Goal: Task Accomplishment & Management: Use online tool/utility

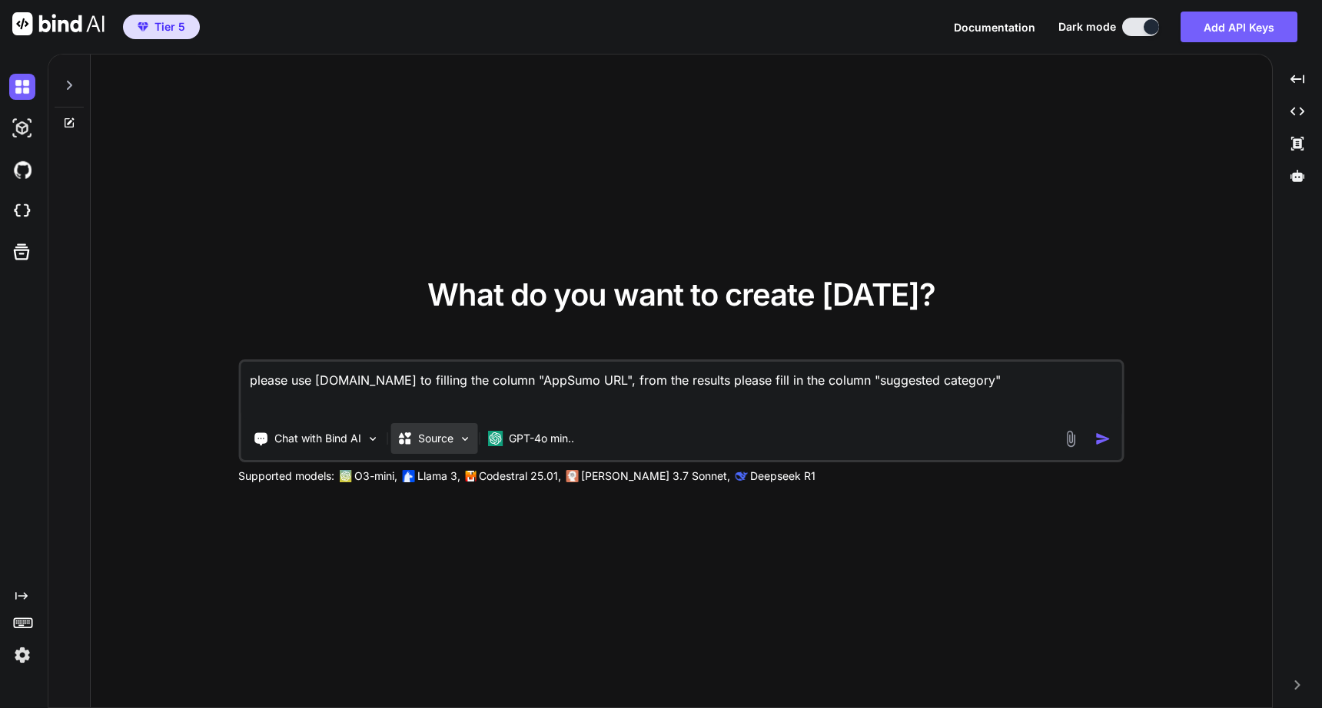
click at [435, 438] on p "Source" at bounding box center [435, 438] width 35 height 15
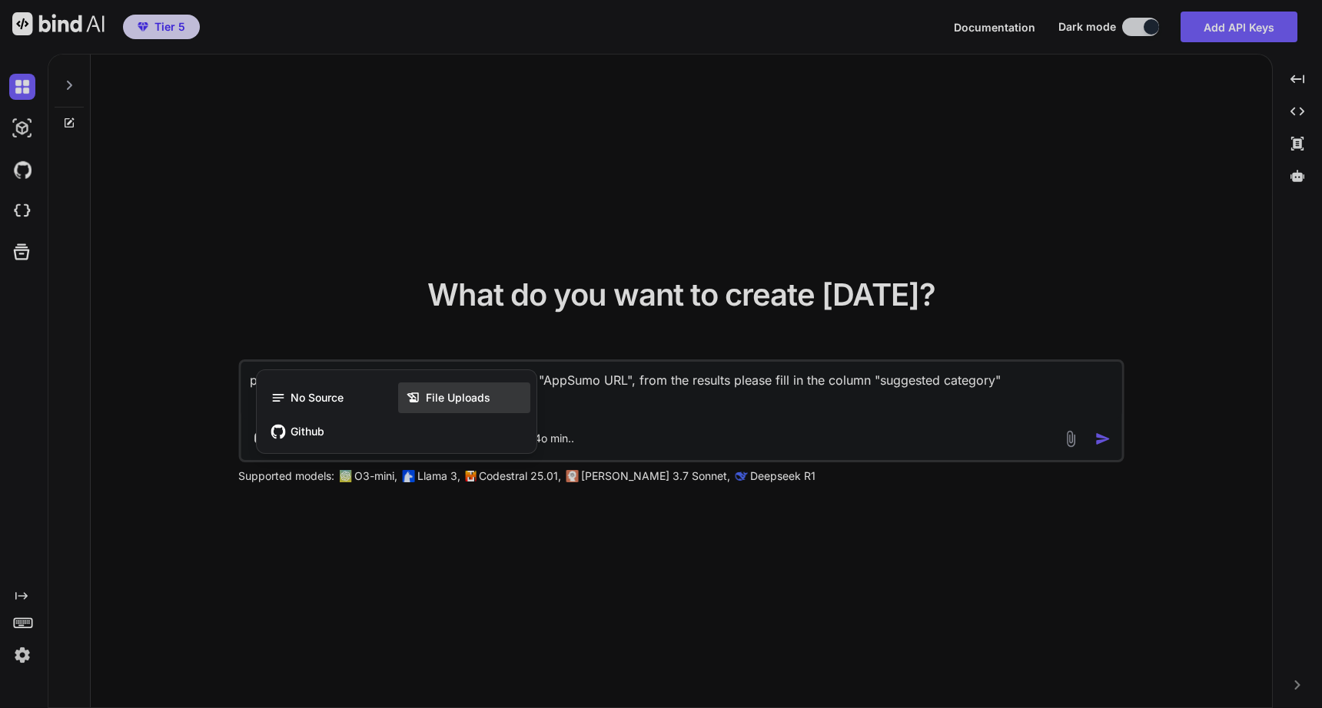
click at [434, 394] on span "File Uploads" at bounding box center [458, 397] width 65 height 15
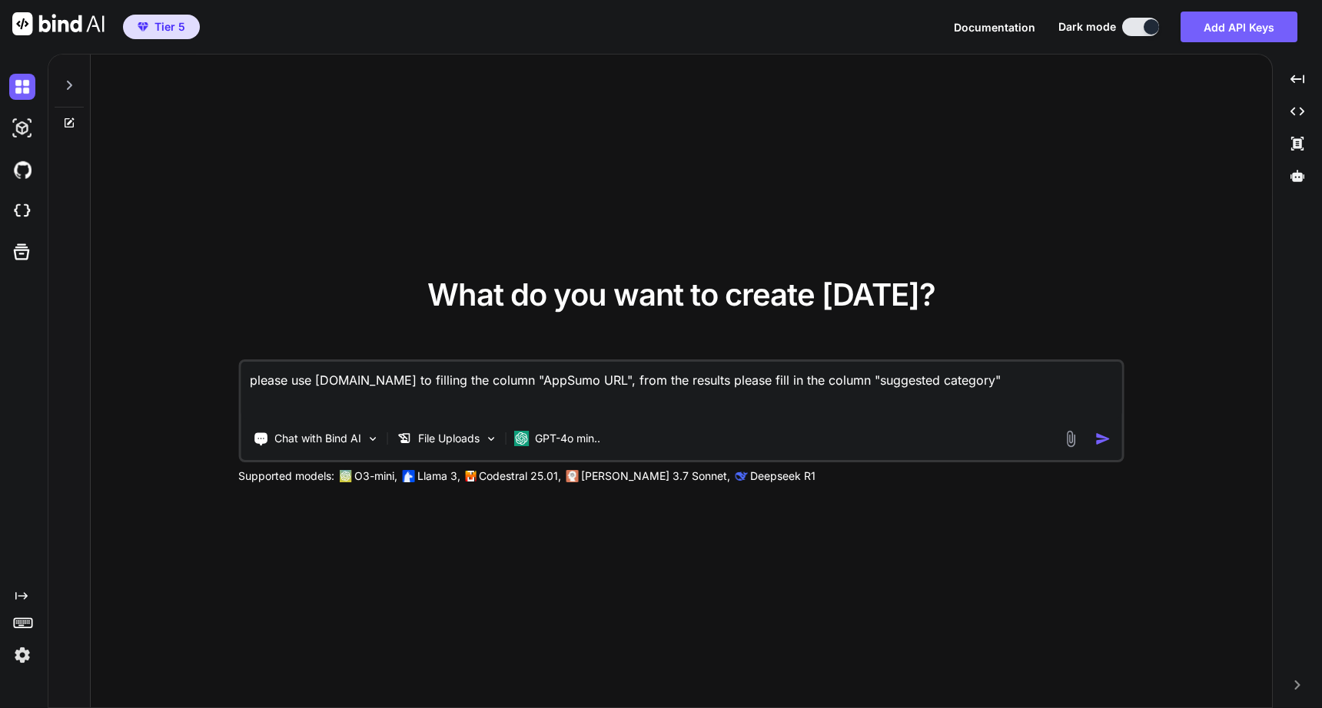
click at [1066, 441] on img at bounding box center [1071, 439] width 18 height 18
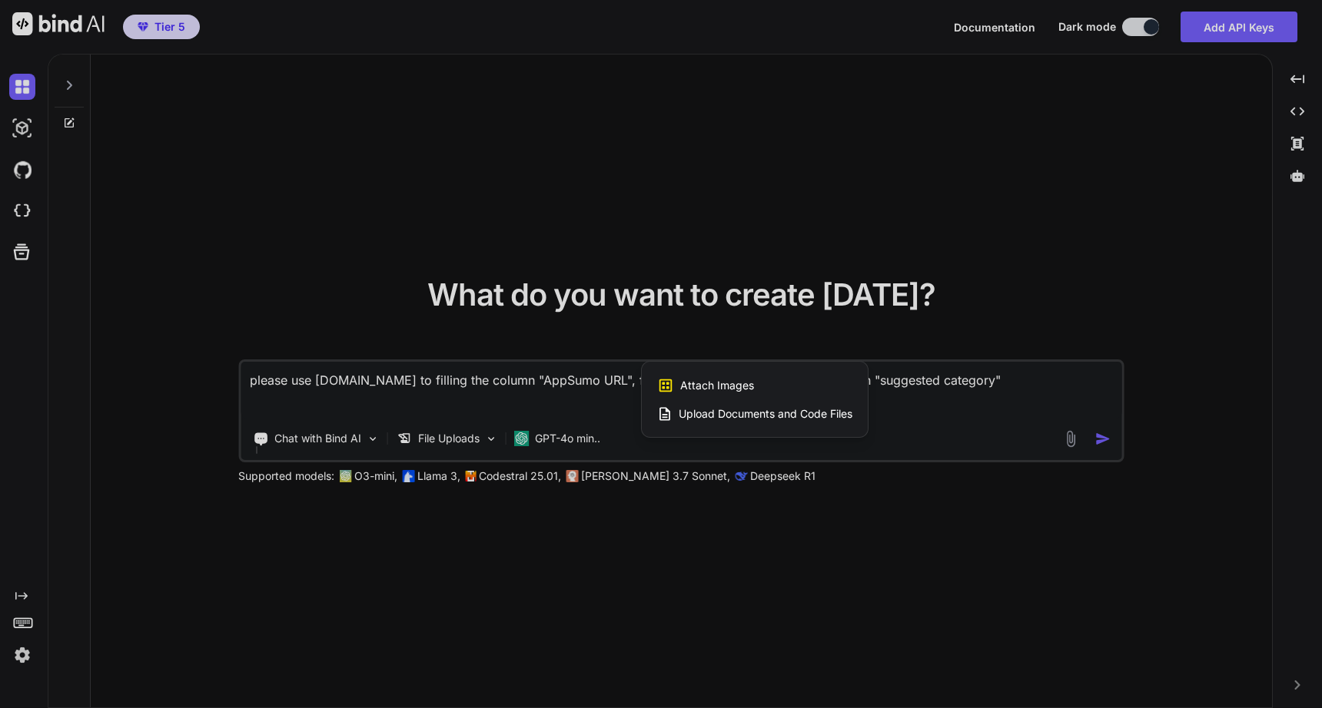
click at [824, 416] on span "Upload Documents and Code Files" at bounding box center [765, 413] width 174 height 15
type textarea "x"
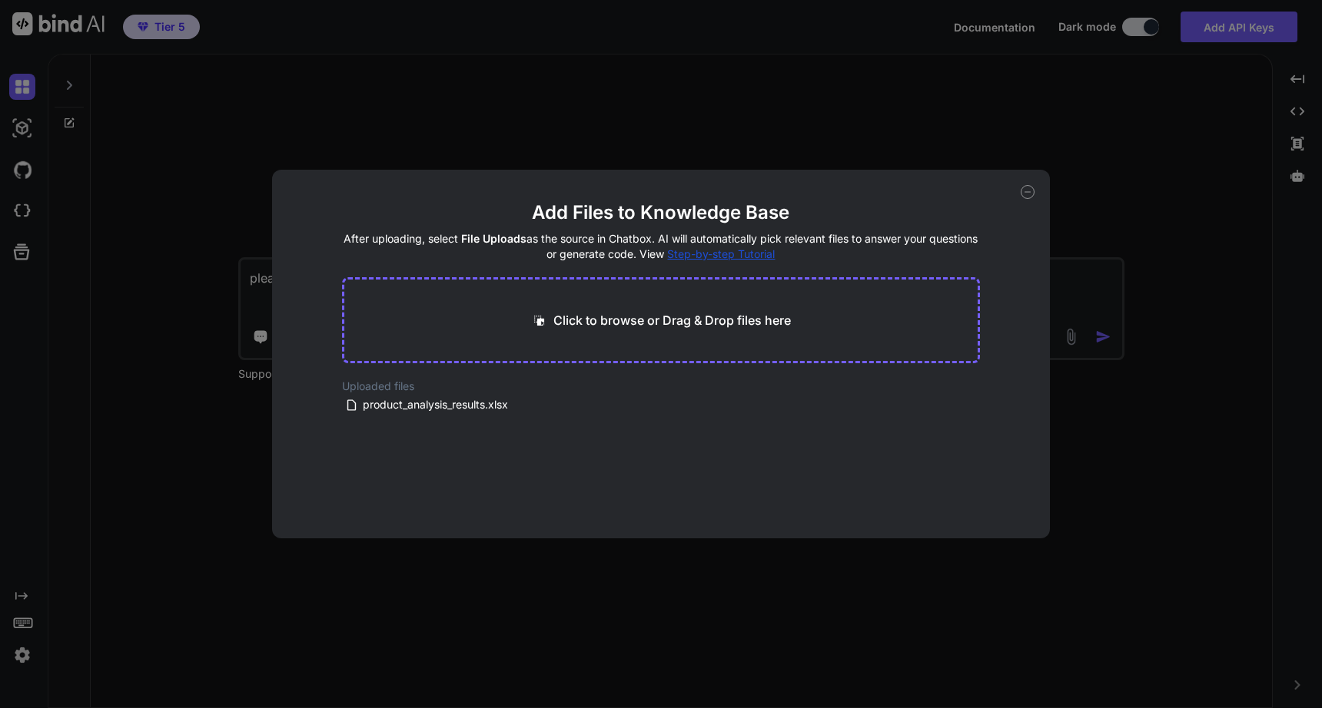
click at [715, 323] on p "Click to browse or Drag & Drop files here" at bounding box center [671, 320] width 237 height 18
type input "C:\fakepath\e265c9dee47c47c6a73f689b0df467ca-1.db"
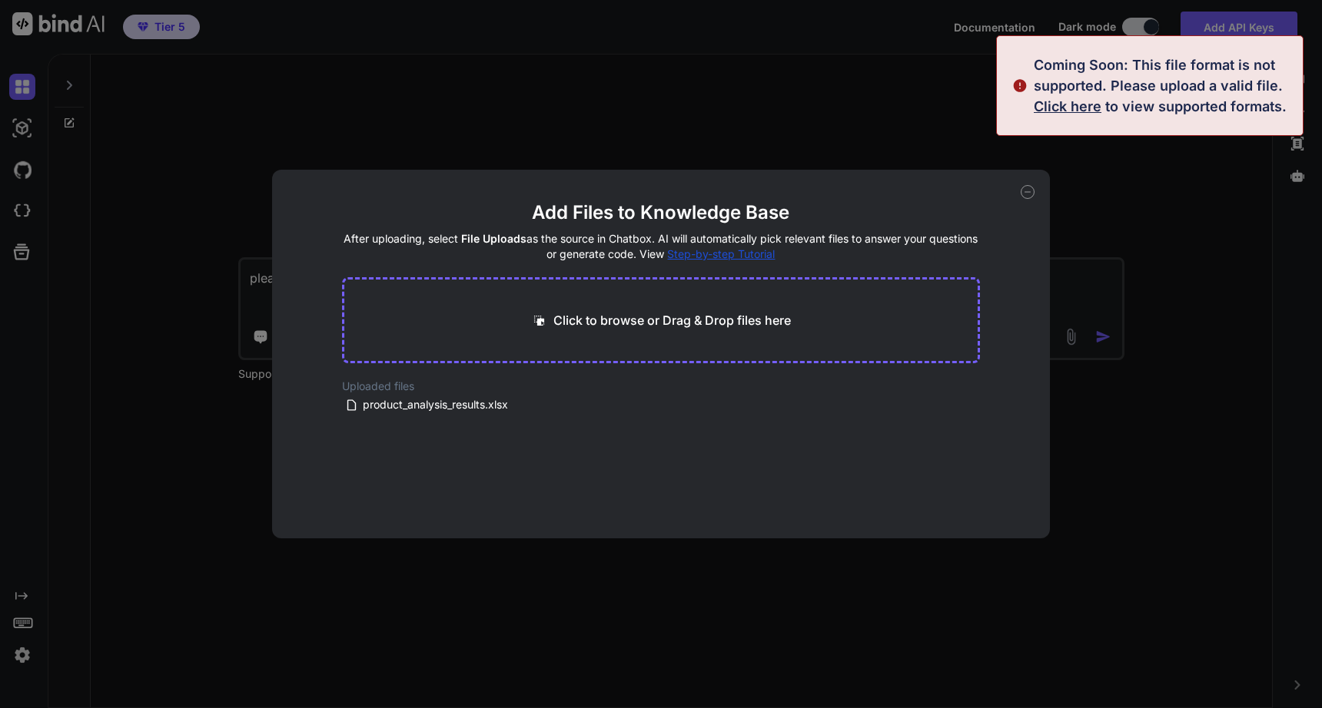
click at [792, 284] on div "Click to browse or Drag & Drop files here" at bounding box center [661, 320] width 638 height 86
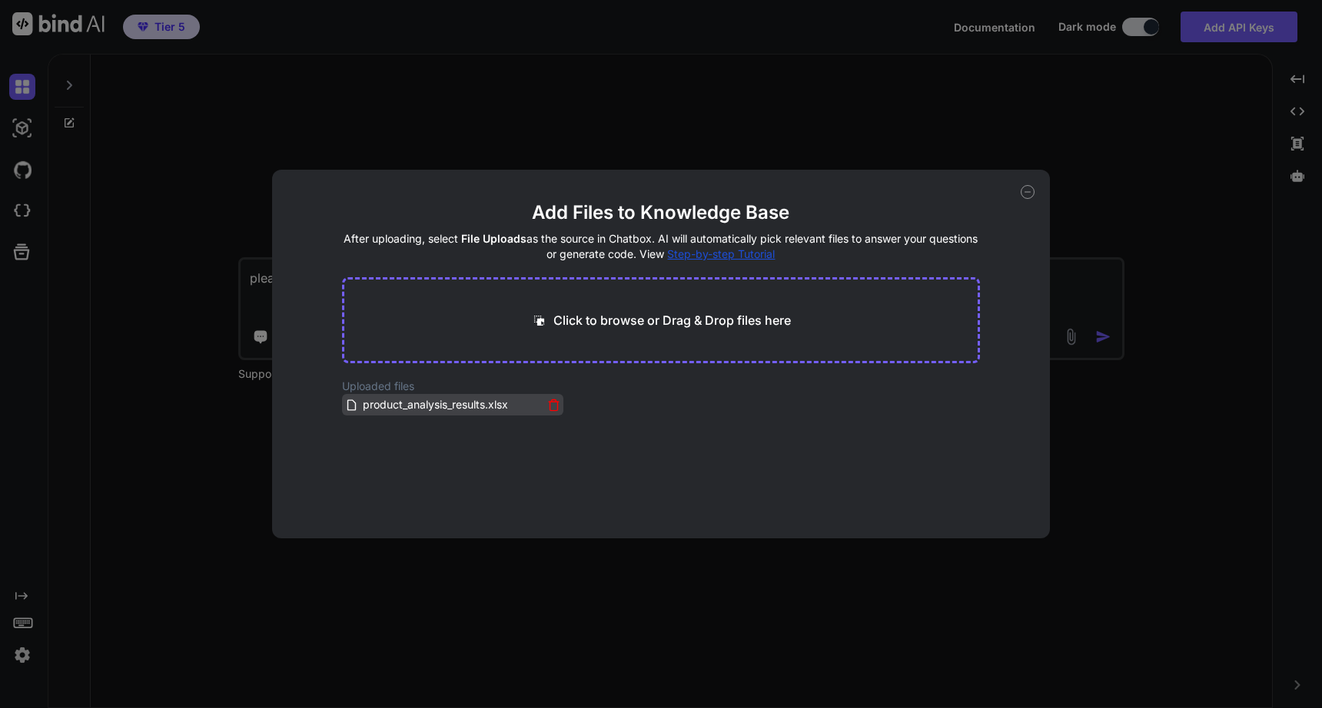
click at [549, 407] on icon at bounding box center [553, 406] width 8 height 8
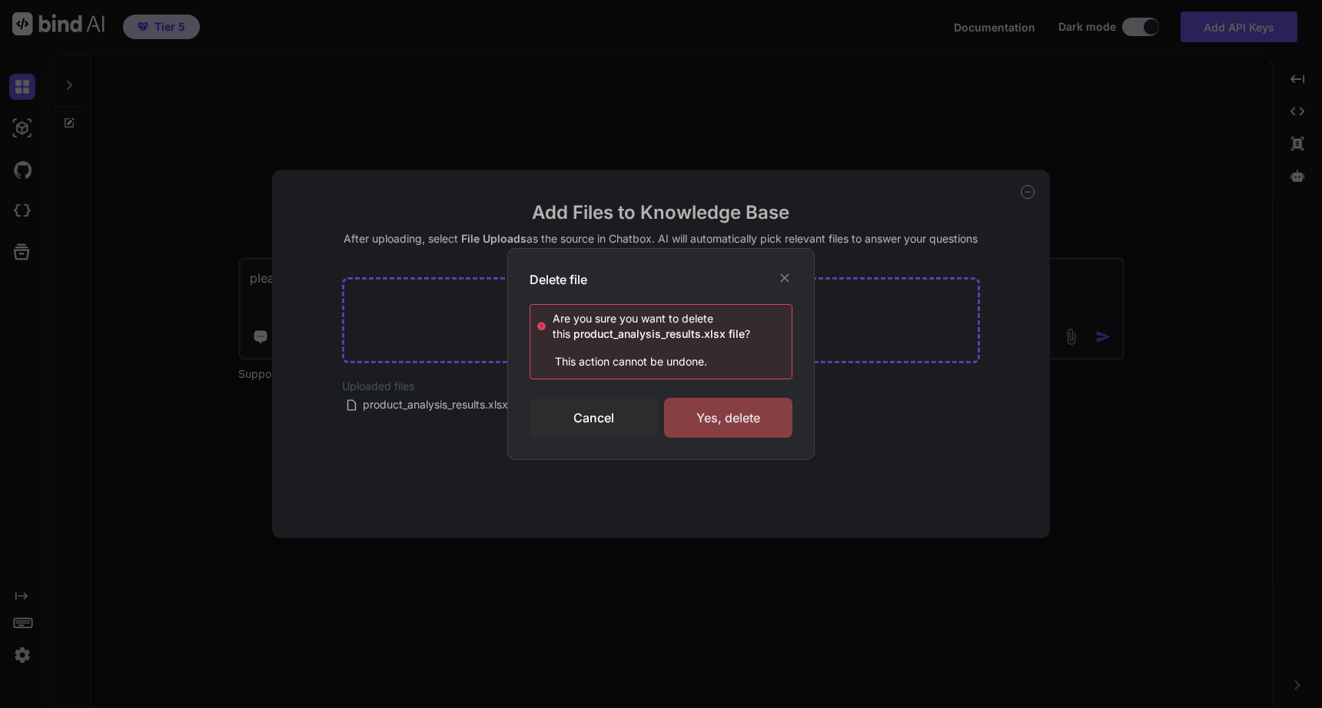
click at [688, 415] on div "Yes, delete" at bounding box center [728, 418] width 128 height 40
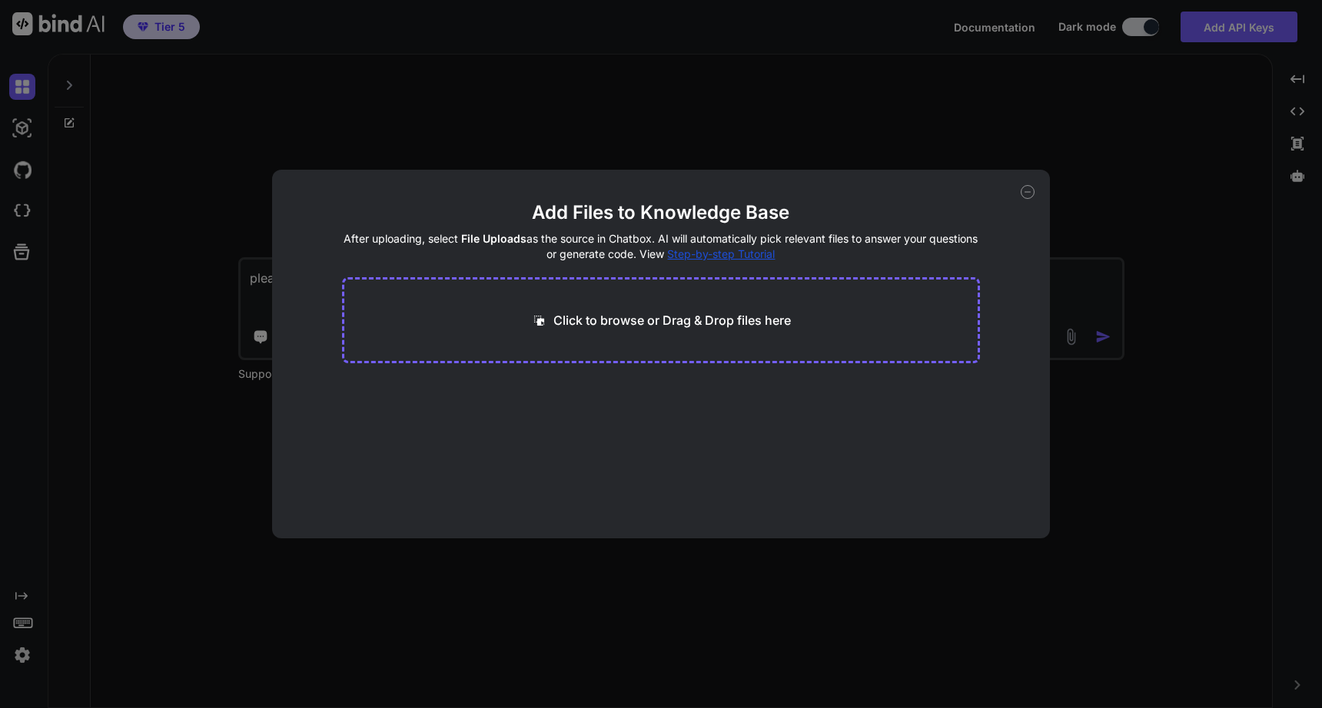
click at [1030, 191] on icon at bounding box center [1027, 192] width 14 height 14
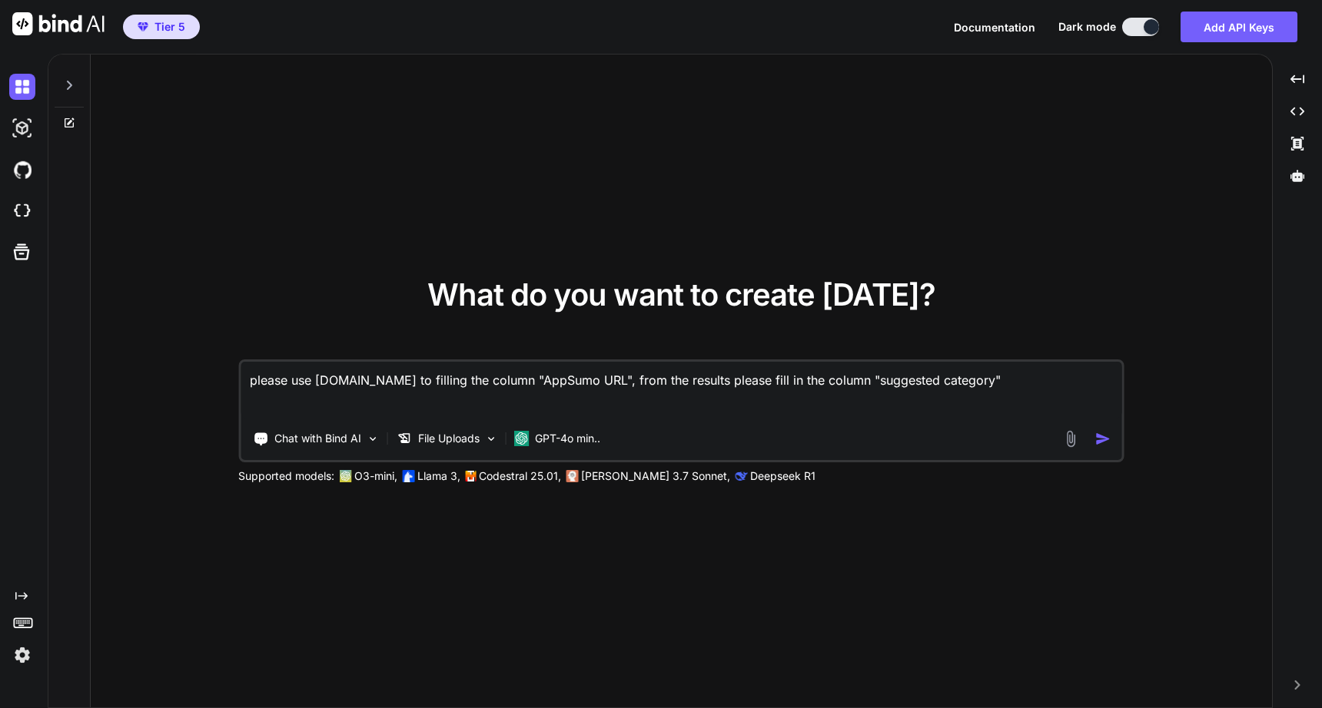
click at [1064, 439] on img at bounding box center [1071, 439] width 18 height 18
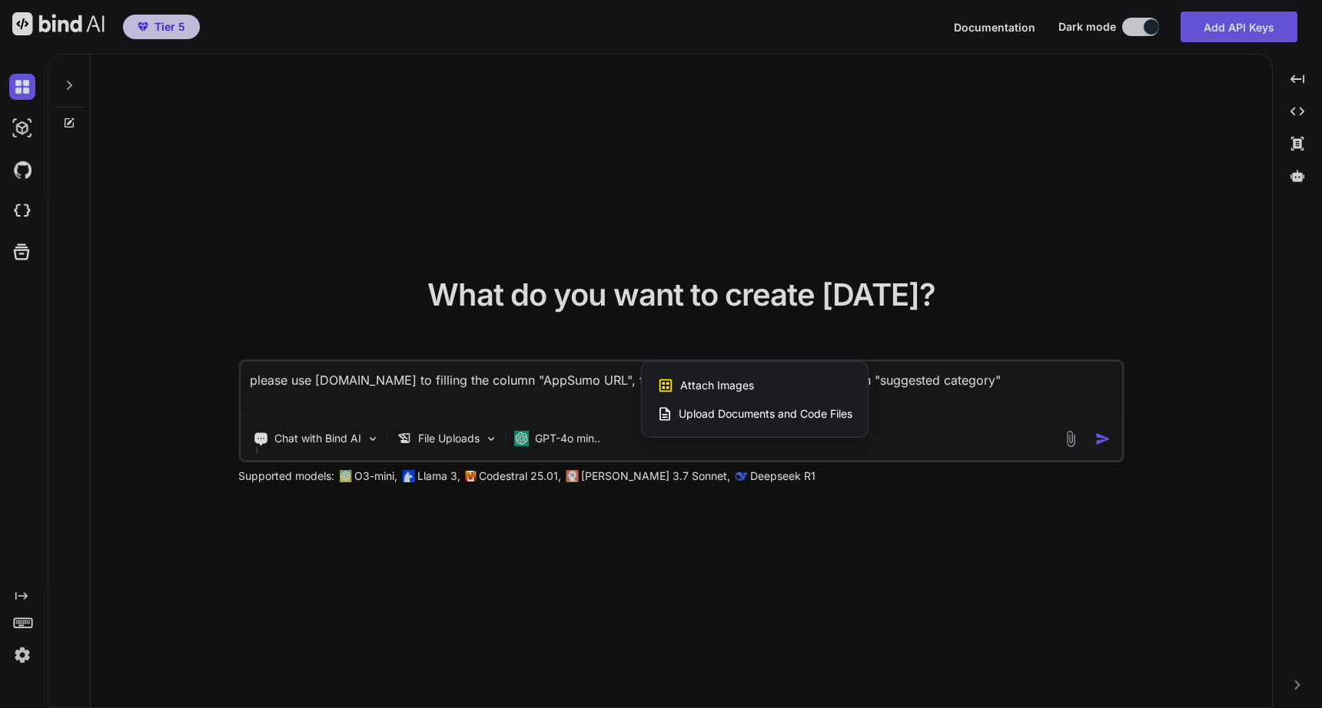
click at [819, 416] on span "Upload Documents and Code Files" at bounding box center [765, 413] width 174 height 15
type textarea "x"
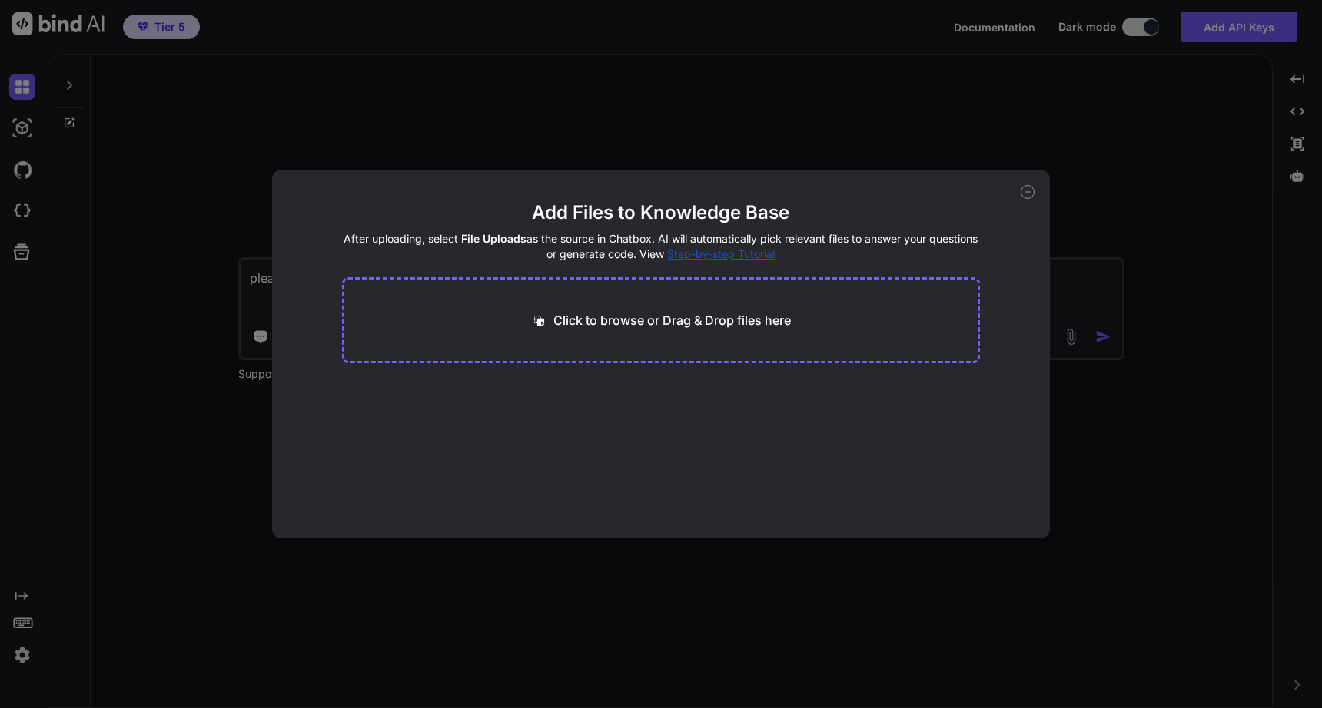
click at [741, 345] on div "Click to browse or Drag & Drop files here" at bounding box center [661, 320] width 638 height 86
click at [726, 326] on p "Click to browse or Drag & Drop files here" at bounding box center [671, 320] width 237 height 18
type input "C:\fakepath\e265c9dee47c47c6a73f689b0df467ca-1.db"
type textarea "x"
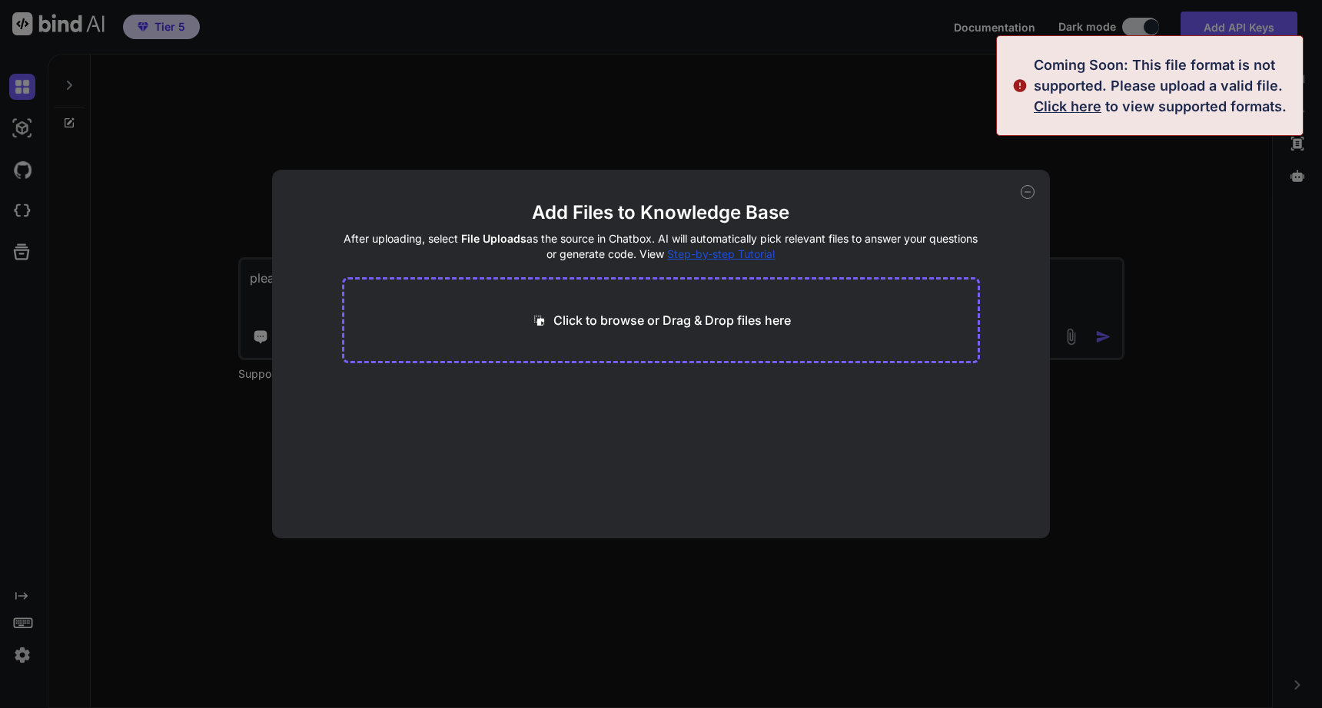
click at [1059, 105] on span "Click here" at bounding box center [1067, 106] width 68 height 16
